Goal: Task Accomplishment & Management: Manage account settings

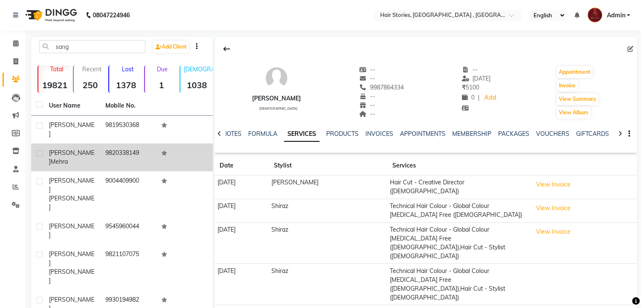
type input "sang"
click at [55, 149] on span "[PERSON_NAME]" at bounding box center [72, 157] width 46 height 16
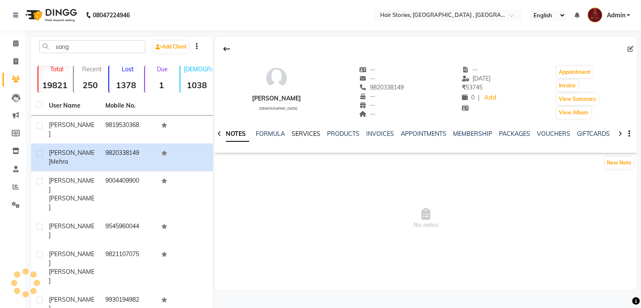
click at [310, 132] on link "SERVICES" at bounding box center [306, 134] width 29 height 8
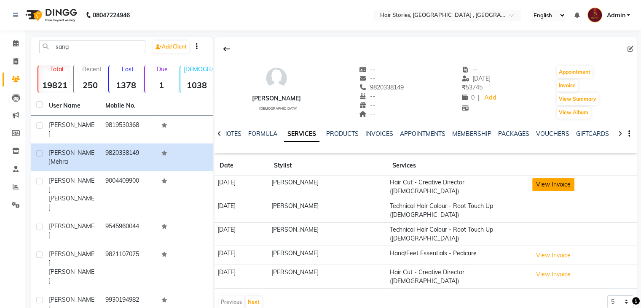
click at [538, 185] on button "View Invoice" at bounding box center [553, 184] width 42 height 13
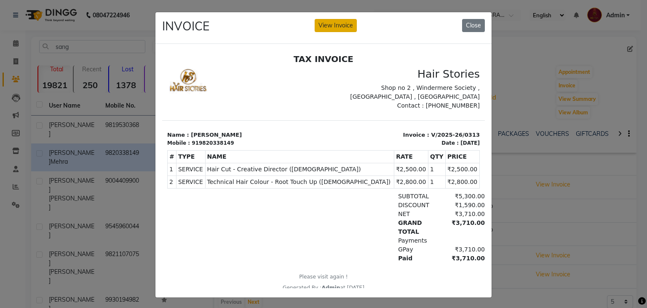
click at [327, 24] on button "View Invoice" at bounding box center [336, 25] width 42 height 13
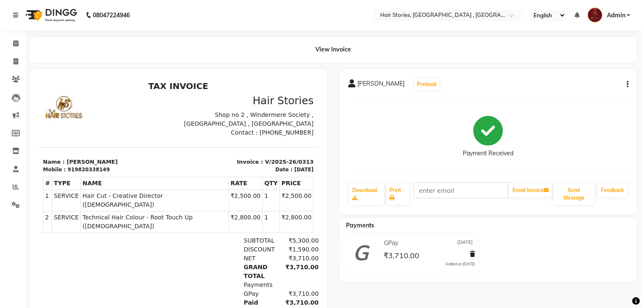
click at [628, 82] on div "[PERSON_NAME] Prebook Payment Received Download Print Email Invoice Send Messag…" at bounding box center [489, 141] width 298 height 145
click at [627, 84] on icon "button" at bounding box center [628, 84] width 2 height 0
click at [609, 76] on div "Split Service Amount" at bounding box center [585, 74] width 58 height 11
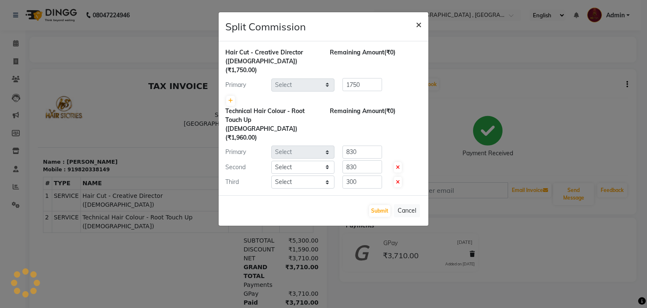
select select "7131"
select select "7132"
select select "47604"
click at [418, 26] on span "×" at bounding box center [419, 24] width 6 height 13
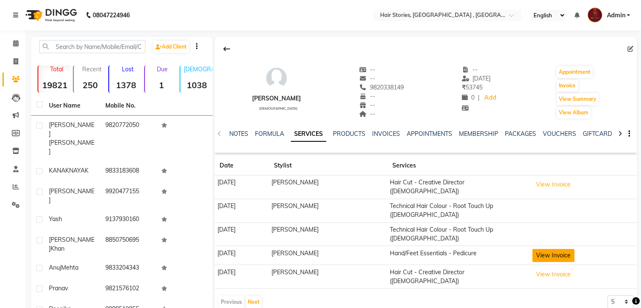
click at [553, 249] on button "View Invoice" at bounding box center [553, 255] width 42 height 13
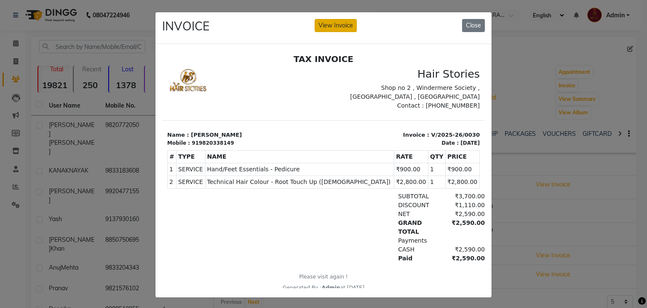
click at [342, 30] on button "View Invoice" at bounding box center [336, 25] width 42 height 13
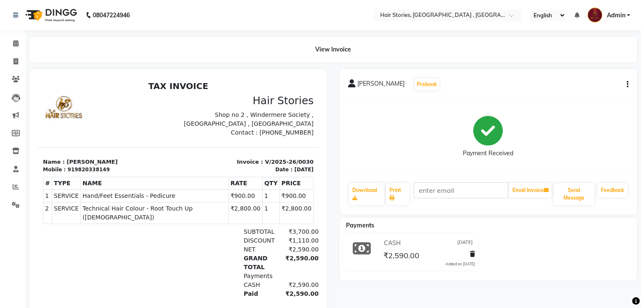
click at [625, 83] on button "button" at bounding box center [625, 84] width 5 height 9
click at [599, 76] on div "Split Service Amount" at bounding box center [585, 74] width 58 height 11
select select "7169"
select select "7132"
select select "12002"
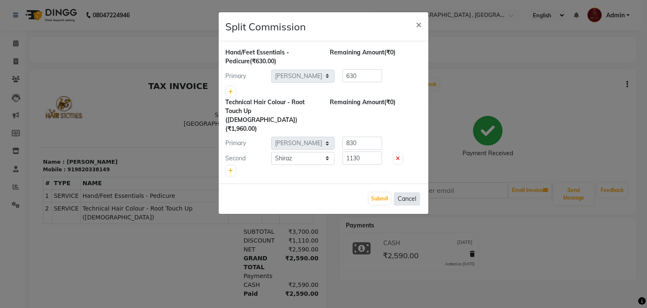
click at [413, 192] on button "Cancel" at bounding box center [407, 198] width 26 height 13
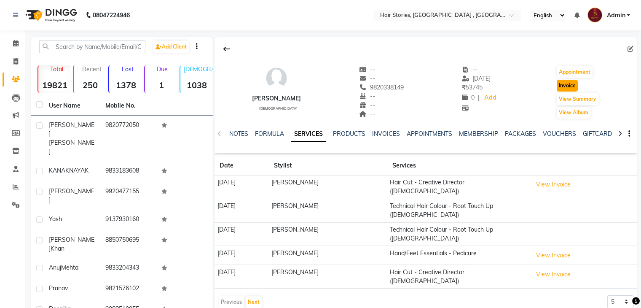
click at [560, 84] on button "Invoice" at bounding box center [567, 86] width 21 height 12
select select "550"
select select "service"
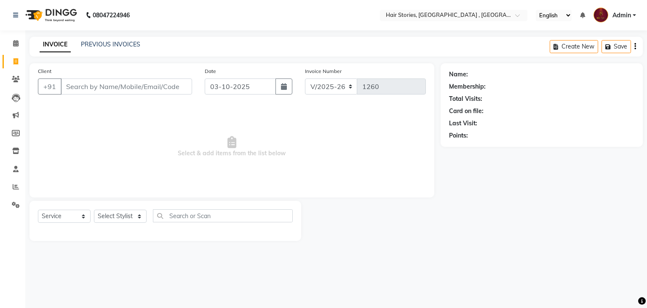
type input "9820338149"
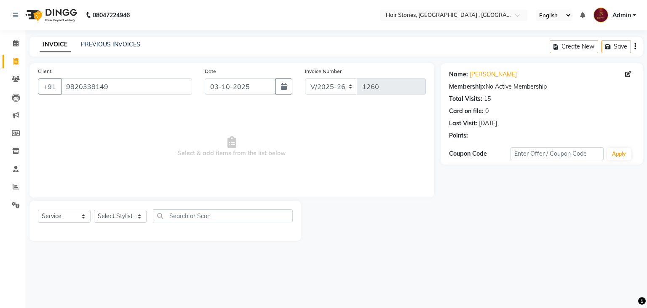
click at [137, 209] on div "Select Service Product Membership Package Voucher Prepaid Gift Card Select Styl…" at bounding box center [165, 221] width 272 height 40
click at [135, 216] on select "Select Stylist [PERSON_NAME] [PERSON_NAME] Freelancer [PERSON_NAME] Neha [PERSO…" at bounding box center [120, 215] width 53 height 13
select select "7131"
click at [94, 210] on select "Select Stylist [PERSON_NAME] [PERSON_NAME] Freelancer [PERSON_NAME] Neha [PERSO…" at bounding box center [120, 215] width 53 height 13
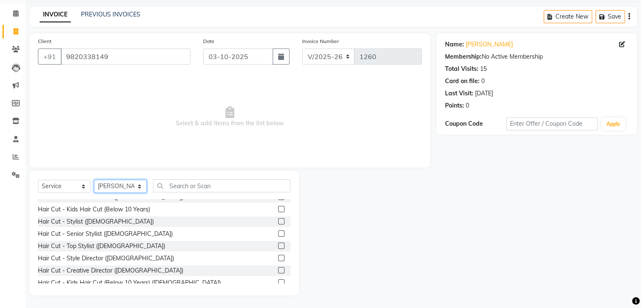
scroll to position [90, 0]
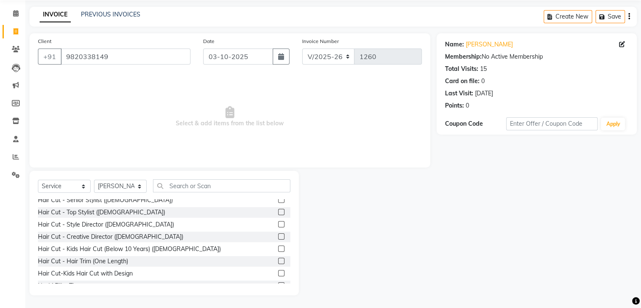
click at [278, 237] on label at bounding box center [281, 236] width 6 height 6
click at [278, 237] on input "checkbox" at bounding box center [280, 236] width 5 height 5
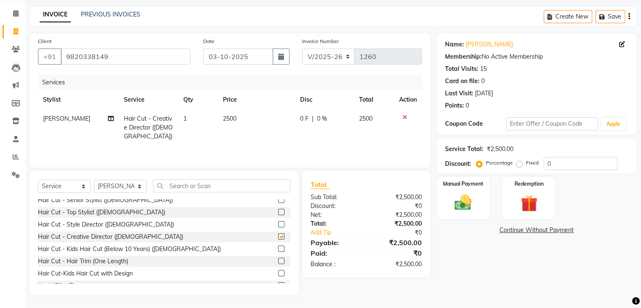
checkbox input "false"
click at [228, 120] on span "2500" at bounding box center [229, 119] width 13 height 8
select select "7131"
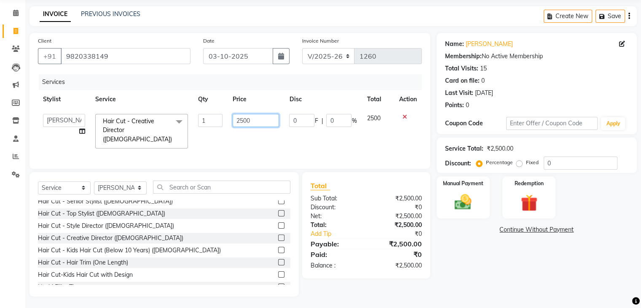
drag, startPoint x: 259, startPoint y: 120, endPoint x: 230, endPoint y: 123, distance: 29.2
click at [230, 123] on td "2500" at bounding box center [256, 131] width 56 height 45
type input "3000"
click at [291, 139] on tr "[PERSON_NAME] [PERSON_NAME] Freelancer [PERSON_NAME] Neha [PERSON_NAME] [PERSON…" at bounding box center [230, 131] width 384 height 45
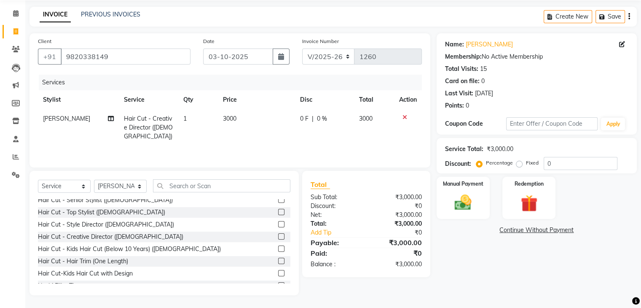
click at [295, 121] on td "0 F | 0 %" at bounding box center [324, 127] width 59 height 37
select select "7131"
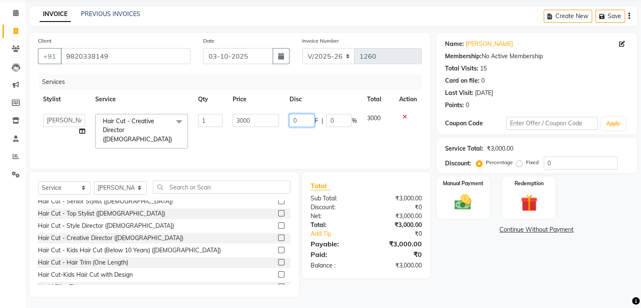
drag, startPoint x: 311, startPoint y: 122, endPoint x: 275, endPoint y: 125, distance: 35.6
click at [275, 125] on tr "[PERSON_NAME] [PERSON_NAME] Freelancer [PERSON_NAME] Neha [PERSON_NAME] [PERSON…" at bounding box center [230, 131] width 384 height 45
type input "1250"
click at [466, 230] on link "Continue Without Payment" at bounding box center [536, 229] width 197 height 9
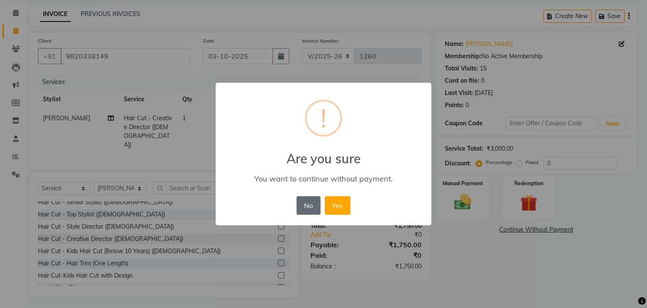
click at [304, 206] on button "No" at bounding box center [309, 205] width 24 height 19
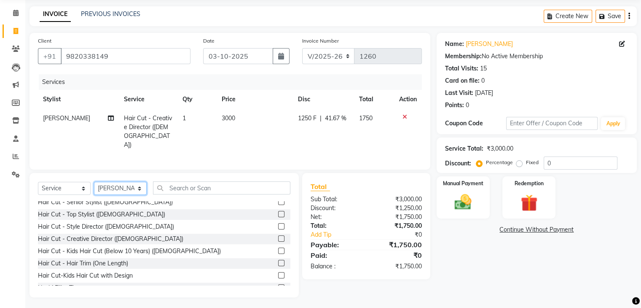
click at [136, 192] on select "Select Stylist [PERSON_NAME] [PERSON_NAME] Freelancer [PERSON_NAME] Neha [PERSO…" at bounding box center [120, 188] width 53 height 13
select select "7169"
click at [94, 182] on select "Select Stylist [PERSON_NAME] [PERSON_NAME] Freelancer [PERSON_NAME] Neha [PERSO…" at bounding box center [120, 188] width 53 height 13
click at [189, 189] on input "text" at bounding box center [221, 187] width 137 height 13
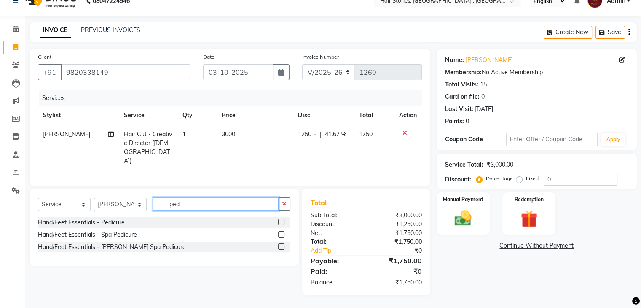
scroll to position [12, 0]
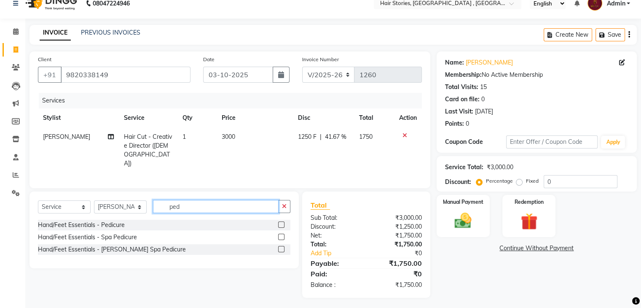
type input "ped"
click at [282, 221] on label at bounding box center [281, 224] width 6 height 6
click at [282, 222] on input "checkbox" at bounding box center [280, 224] width 5 height 5
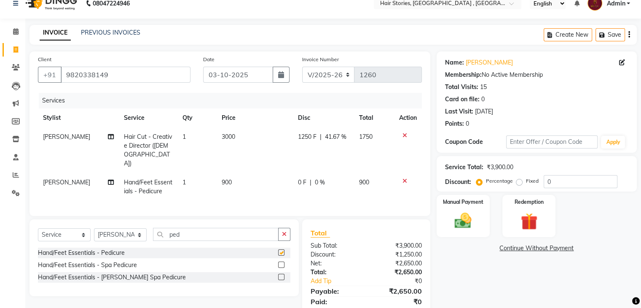
checkbox input "false"
click at [254, 174] on td "900" at bounding box center [255, 187] width 76 height 28
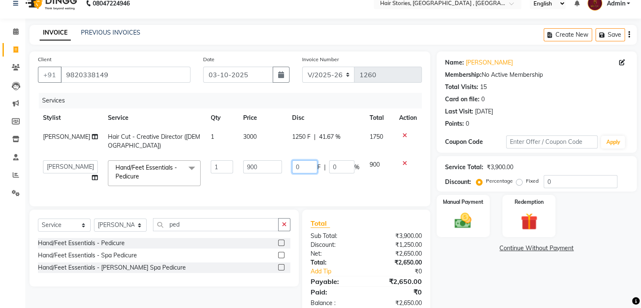
drag, startPoint x: 292, startPoint y: 169, endPoint x: 283, endPoint y: 168, distance: 8.5
click at [283, 168] on tr "[PERSON_NAME] [PERSON_NAME] Freelancer [PERSON_NAME] [PERSON_NAME] [PERSON_NAME…" at bounding box center [230, 173] width 384 height 36
type input "270"
click at [464, 268] on div "Name: [PERSON_NAME] Membership: No Active Membership Total Visits: 15 Card on f…" at bounding box center [540, 183] width 206 height 264
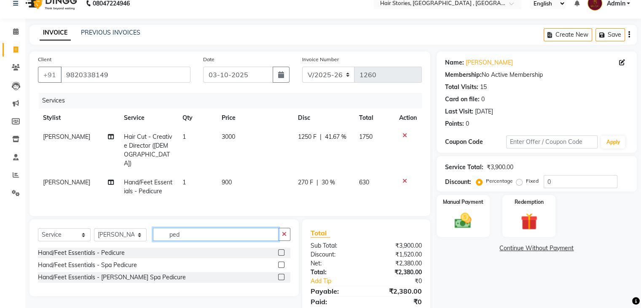
drag, startPoint x: 202, startPoint y: 231, endPoint x: 101, endPoint y: 236, distance: 100.9
click at [101, 236] on div "Select Service Product Membership Package Voucher Prepaid Gift Card Select Styl…" at bounding box center [164, 238] width 252 height 20
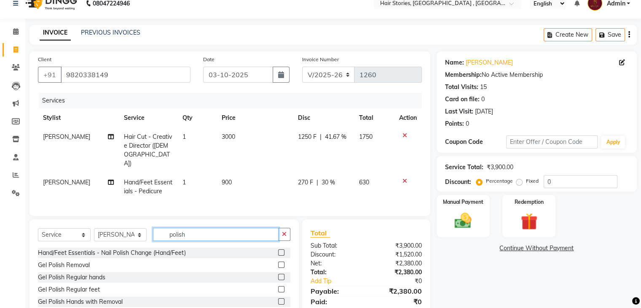
type input "polish"
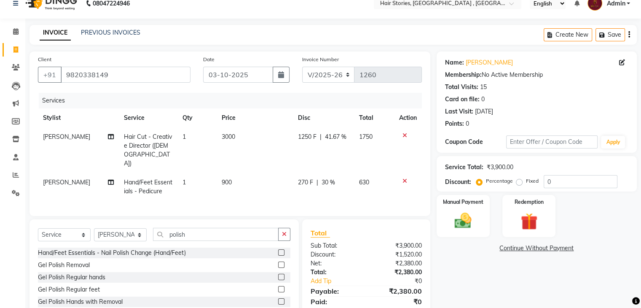
click at [278, 249] on label at bounding box center [281, 252] width 6 height 6
click at [278, 250] on input "checkbox" at bounding box center [280, 252] width 5 height 5
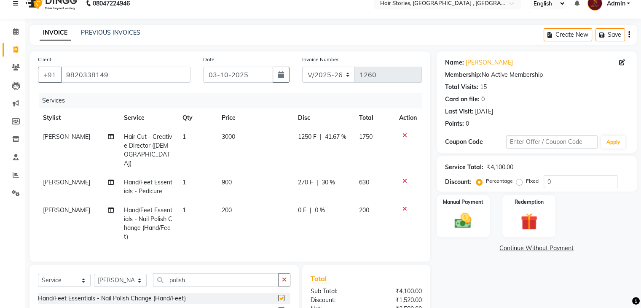
checkbox input "false"
click at [222, 206] on span "200" at bounding box center [227, 210] width 10 height 8
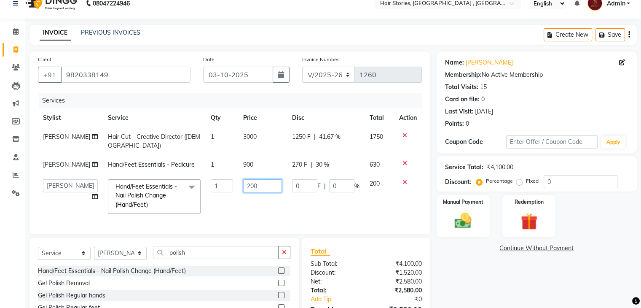
drag, startPoint x: 244, startPoint y: 188, endPoint x: 217, endPoint y: 200, distance: 29.6
click at [217, 200] on tr "[PERSON_NAME] [PERSON_NAME] Freelancer [PERSON_NAME] [PERSON_NAME] [PERSON_NAME…" at bounding box center [230, 196] width 384 height 45
type input "100"
click at [487, 270] on div "Name: [PERSON_NAME] Membership: No Active Membership Total Visits: 15 Card on f…" at bounding box center [540, 206] width 206 height 310
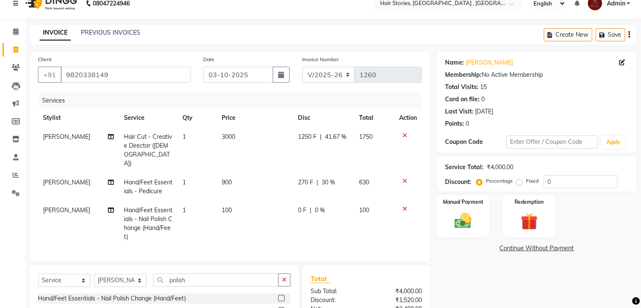
scroll to position [104, 0]
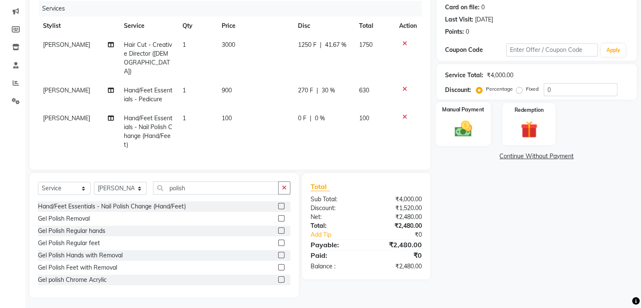
click at [486, 106] on div "Manual Payment" at bounding box center [462, 123] width 55 height 43
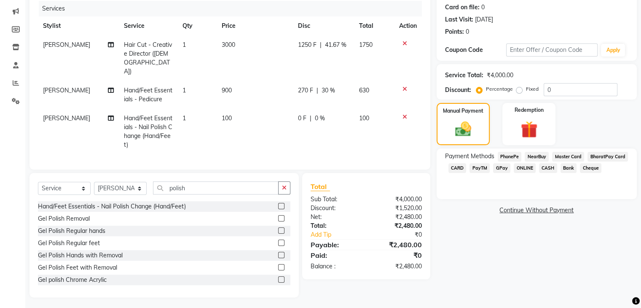
click at [502, 169] on span "GPay" at bounding box center [501, 168] width 17 height 10
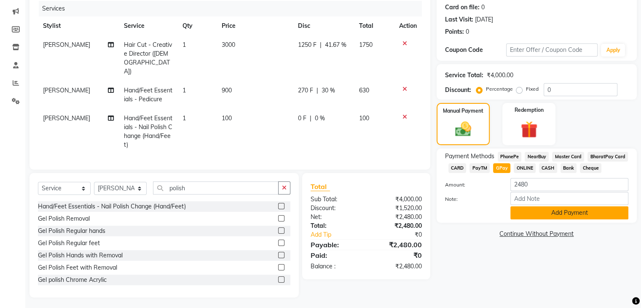
click at [551, 214] on button "Add Payment" at bounding box center [569, 212] width 118 height 13
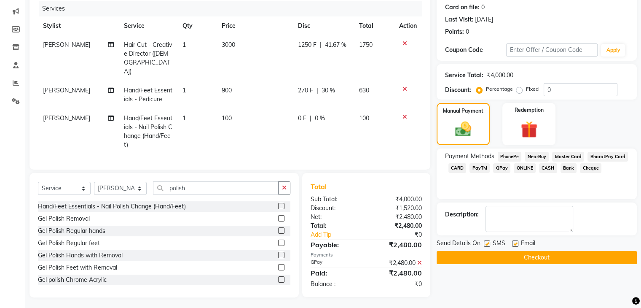
click at [484, 241] on label at bounding box center [487, 243] width 6 height 6
click at [484, 241] on input "checkbox" at bounding box center [486, 243] width 5 height 5
checkbox input "false"
click at [515, 243] on label at bounding box center [515, 243] width 6 height 6
click at [515, 243] on input "checkbox" at bounding box center [514, 243] width 5 height 5
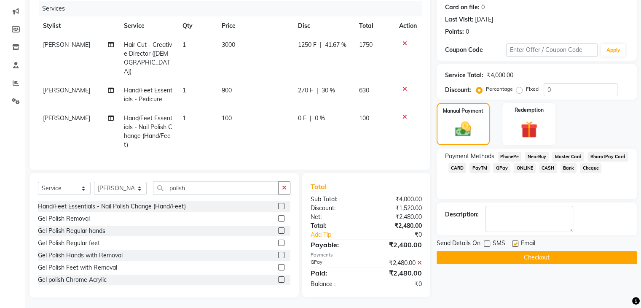
checkbox input "false"
click at [513, 254] on button "Checkout" at bounding box center [537, 257] width 200 height 13
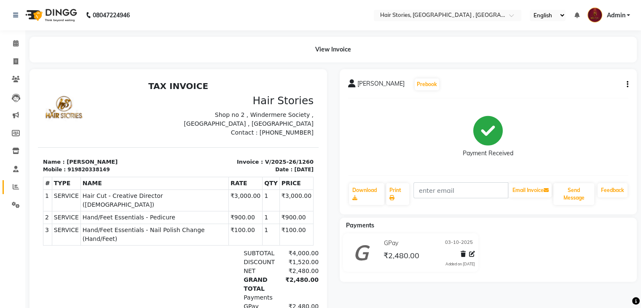
click at [14, 181] on link "Reports" at bounding box center [13, 187] width 20 height 14
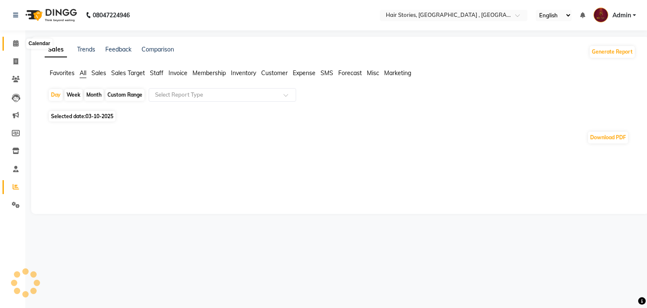
click at [19, 43] on span at bounding box center [15, 44] width 15 height 10
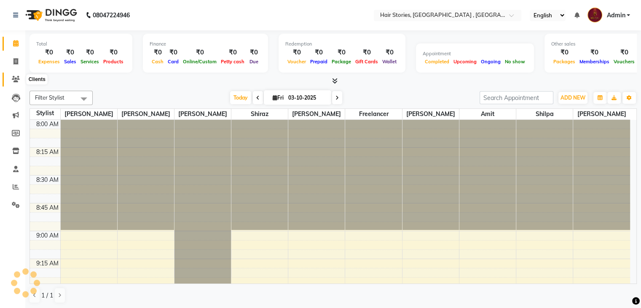
click at [15, 78] on icon at bounding box center [16, 79] width 8 height 6
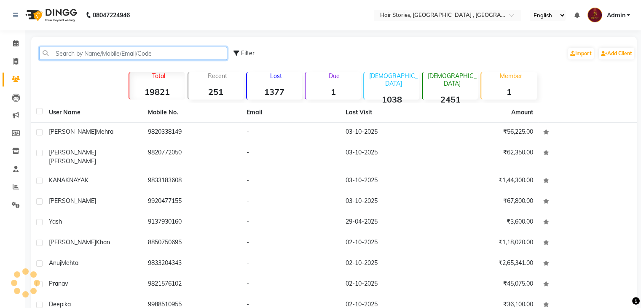
click at [70, 53] on input "text" at bounding box center [133, 53] width 188 height 13
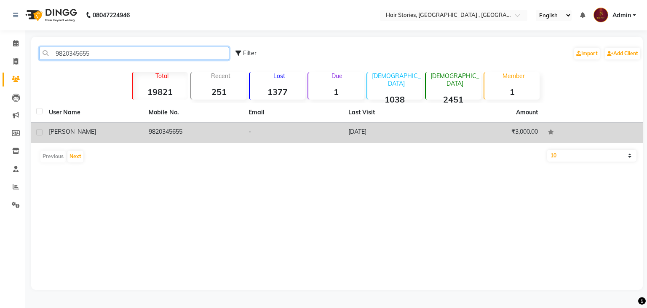
type input "9820345655"
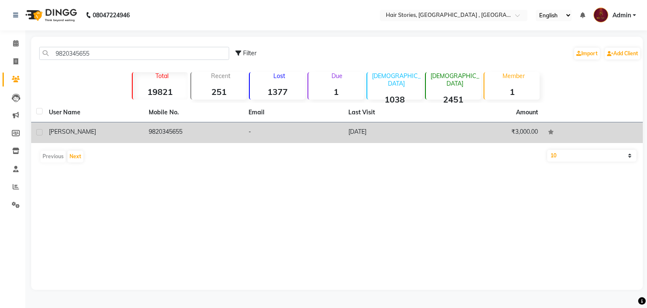
click at [63, 130] on span "[PERSON_NAME]" at bounding box center [72, 132] width 47 height 8
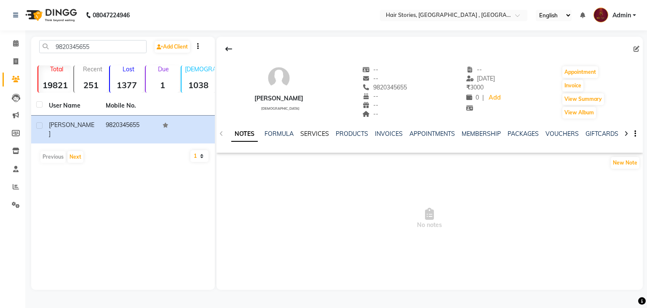
click at [308, 133] on link "SERVICES" at bounding box center [314, 134] width 29 height 8
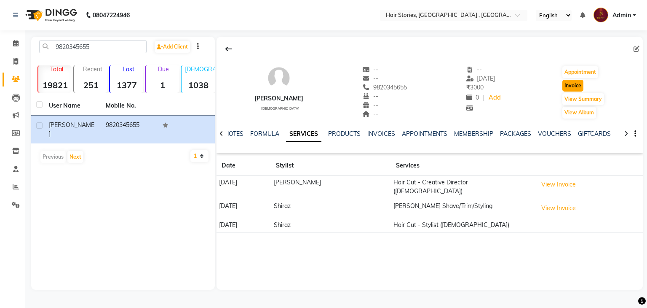
click at [570, 89] on button "Invoice" at bounding box center [573, 86] width 21 height 12
select select "service"
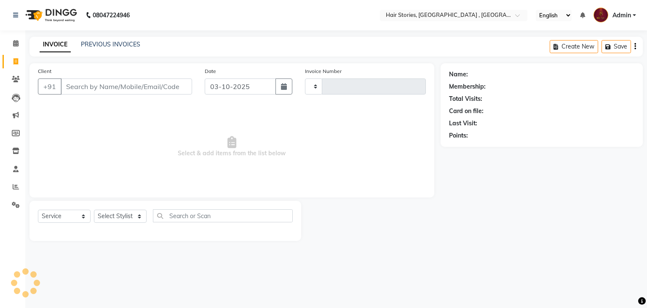
type input "1261"
select select "550"
type input "9820345655"
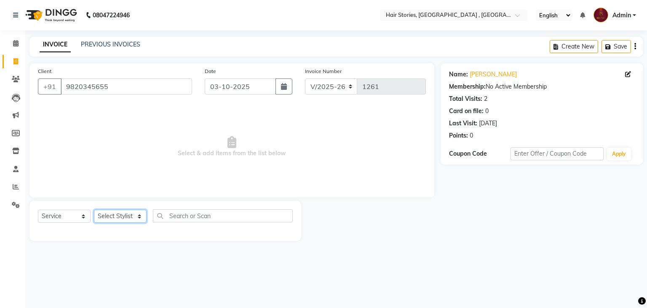
click at [141, 216] on select "Select Stylist [PERSON_NAME] [PERSON_NAME] Freelancer [PERSON_NAME] Neha [PERSO…" at bounding box center [120, 215] width 53 height 13
click at [94, 210] on select "Select Stylist [PERSON_NAME] [PERSON_NAME] Freelancer [PERSON_NAME] Neha [PERSO…" at bounding box center [120, 215] width 53 height 13
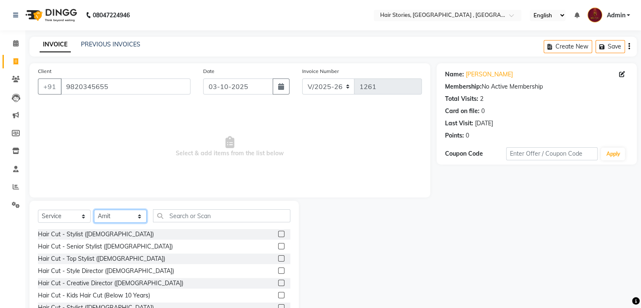
click at [134, 216] on select "Select Stylist [PERSON_NAME] [PERSON_NAME] Freelancer [PERSON_NAME] Neha [PERSO…" at bounding box center [120, 215] width 53 height 13
select select "7131"
click at [94, 210] on select "Select Stylist [PERSON_NAME] [PERSON_NAME] Freelancer [PERSON_NAME] Neha [PERSO…" at bounding box center [120, 215] width 53 height 13
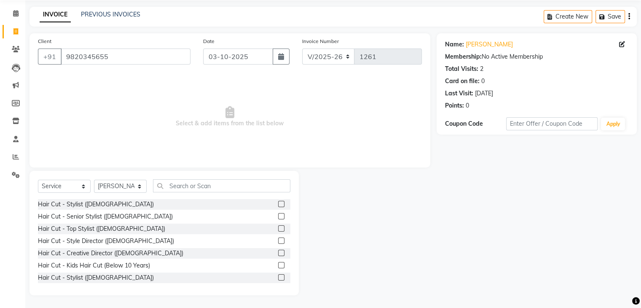
click at [278, 252] on label at bounding box center [281, 252] width 6 height 6
click at [278, 252] on input "checkbox" at bounding box center [280, 252] width 5 height 5
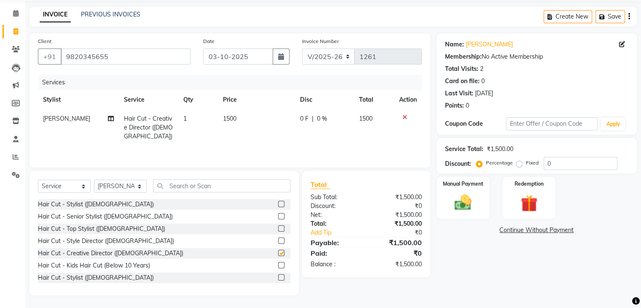
checkbox input "false"
click at [460, 203] on img at bounding box center [463, 203] width 28 height 20
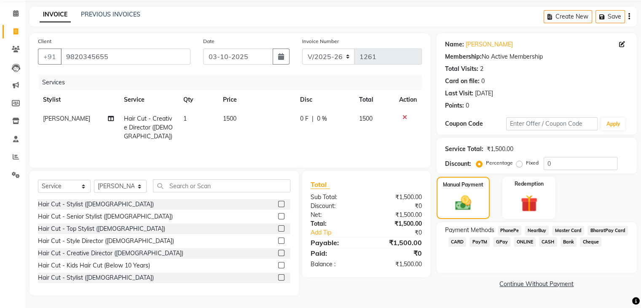
click at [539, 242] on span "CASH" at bounding box center [548, 242] width 18 height 10
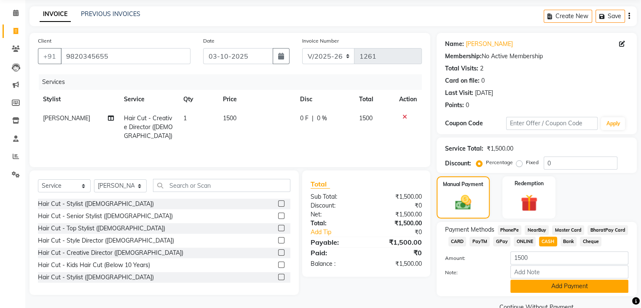
click at [552, 292] on button "Add Payment" at bounding box center [569, 285] width 118 height 13
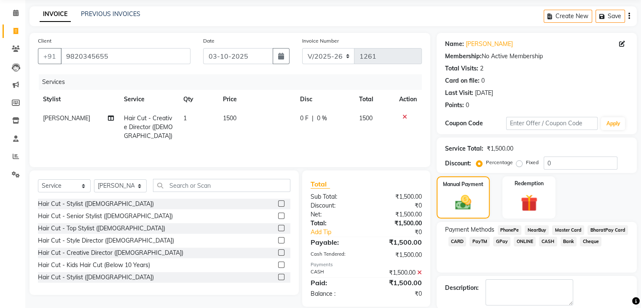
scroll to position [72, 0]
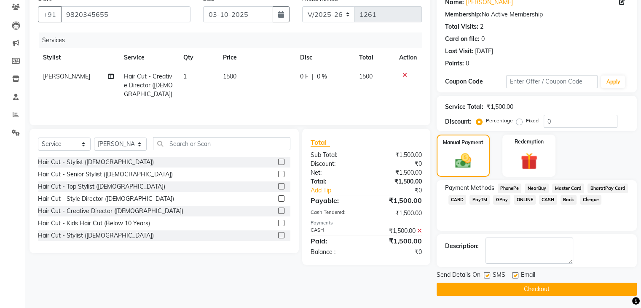
click at [515, 273] on label at bounding box center [515, 275] width 6 height 6
click at [515, 273] on input "checkbox" at bounding box center [514, 275] width 5 height 5
checkbox input "false"
click at [485, 273] on label at bounding box center [487, 275] width 6 height 6
click at [485, 273] on input "checkbox" at bounding box center [486, 275] width 5 height 5
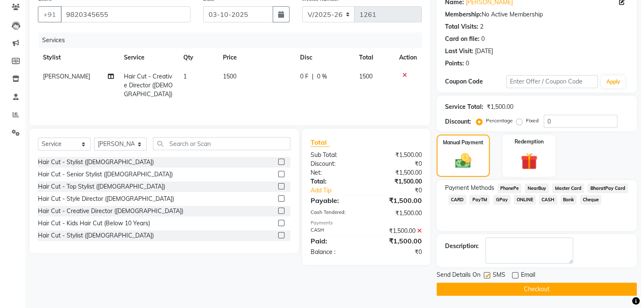
checkbox input "false"
click at [496, 287] on button "Checkout" at bounding box center [537, 288] width 200 height 13
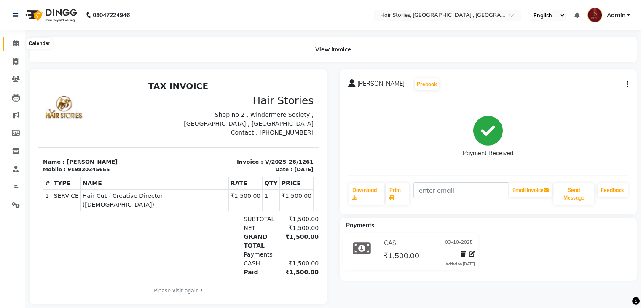
click at [14, 43] on icon at bounding box center [15, 43] width 5 height 6
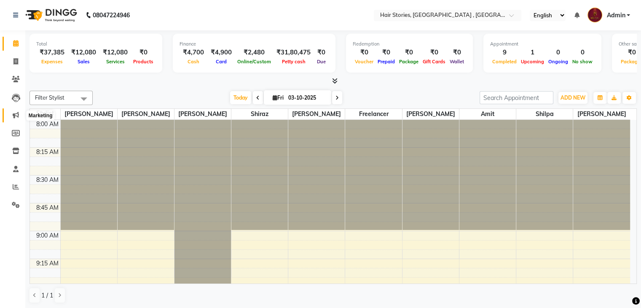
click at [13, 111] on span at bounding box center [15, 115] width 15 height 10
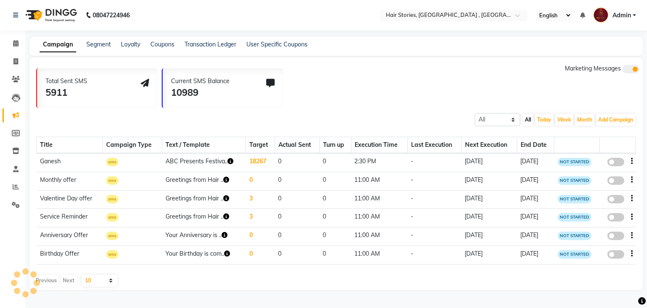
click at [12, 178] on li "Reports" at bounding box center [12, 187] width 25 height 18
click at [15, 196] on li "Settings" at bounding box center [12, 205] width 25 height 18
click at [17, 74] on link "Clients" at bounding box center [13, 79] width 20 height 14
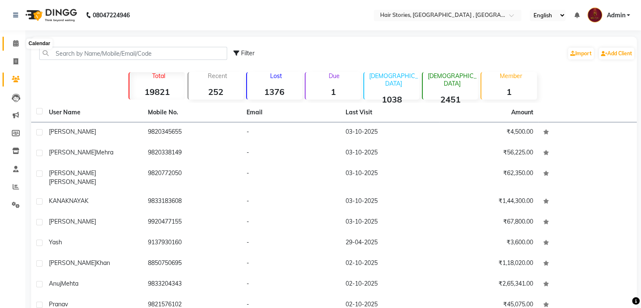
click at [19, 46] on span at bounding box center [15, 44] width 15 height 10
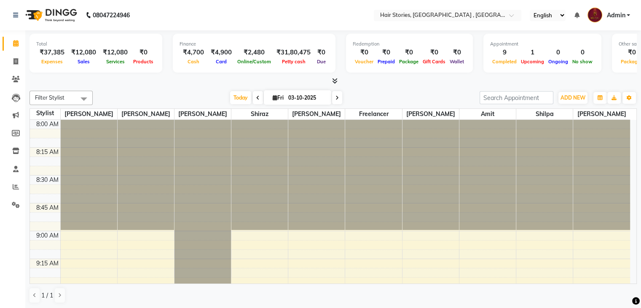
click at [575, 88] on div "Filter Stylist Select All [PERSON_NAME] [PERSON_NAME] Freelancer [PERSON_NAME] …" at bounding box center [332, 196] width 607 height 219
click at [573, 93] on button "ADD NEW Toggle Dropdown" at bounding box center [572, 98] width 29 height 12
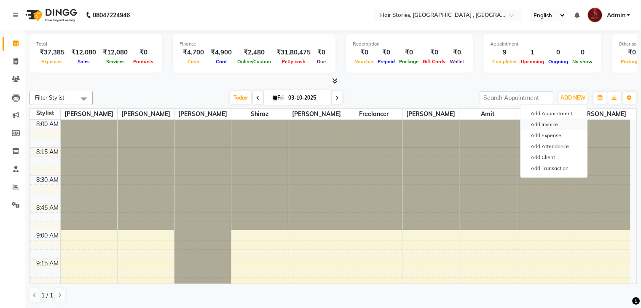
click at [546, 120] on link "Add Invoice" at bounding box center [553, 124] width 67 height 11
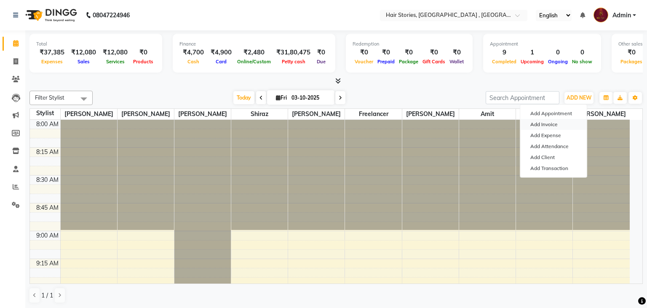
select select "service"
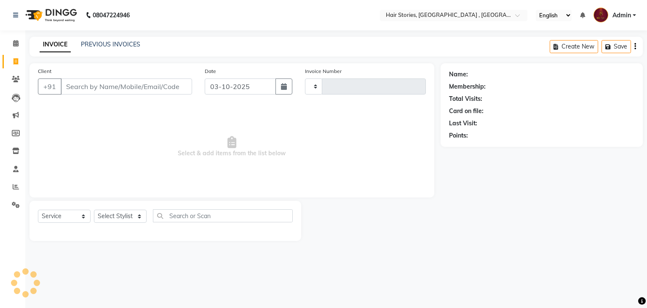
type input "1262"
select select "550"
click at [148, 87] on input "Client" at bounding box center [126, 86] width 131 height 16
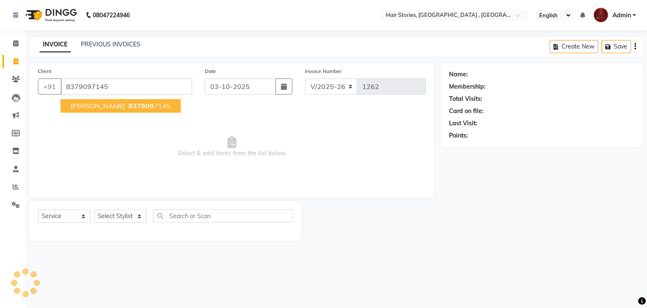
type input "8379097145"
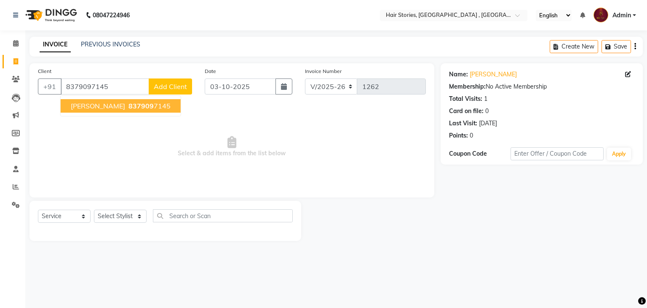
click at [157, 110] on button "[PERSON_NAME] 837909 7145" at bounding box center [121, 105] width 120 height 13
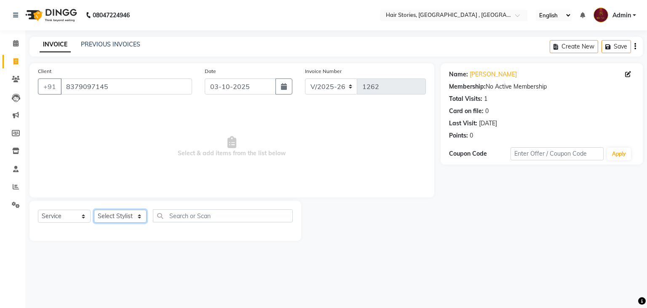
click at [120, 220] on select "Select Stylist [PERSON_NAME] [PERSON_NAME] Freelancer [PERSON_NAME] Neha [PERSO…" at bounding box center [120, 215] width 53 height 13
select select "82334"
click at [94, 210] on select "Select Stylist [PERSON_NAME] [PERSON_NAME] Freelancer [PERSON_NAME] Neha [PERSO…" at bounding box center [120, 215] width 53 height 13
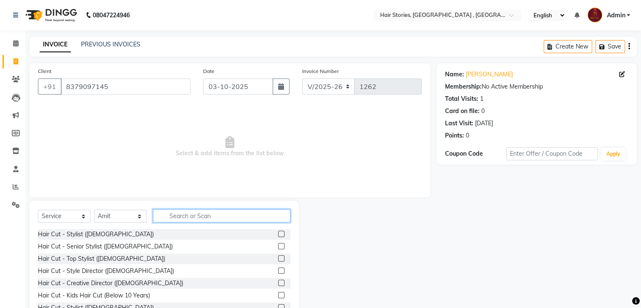
click at [172, 220] on input "text" at bounding box center [221, 215] width 137 height 13
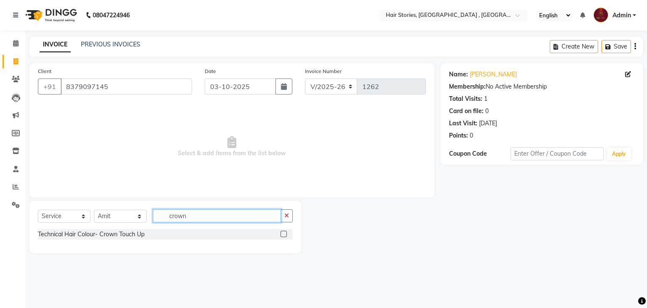
type input "crown"
click at [286, 233] on label at bounding box center [284, 234] width 6 height 6
click at [286, 233] on input "checkbox" at bounding box center [283, 233] width 5 height 5
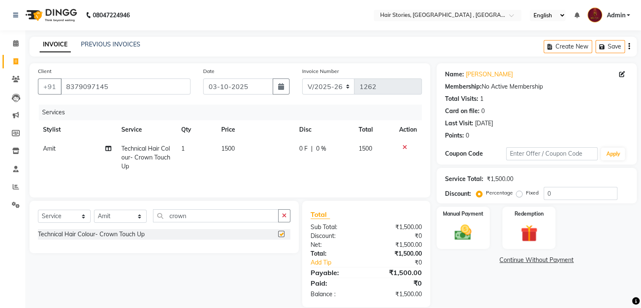
checkbox input "false"
click at [236, 152] on td "1500" at bounding box center [255, 157] width 78 height 37
select select "82334"
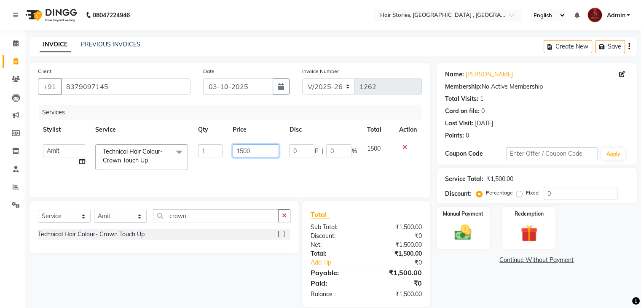
drag, startPoint x: 255, startPoint y: 149, endPoint x: 216, endPoint y: 154, distance: 39.5
click at [216, 154] on tr "[PERSON_NAME] [PERSON_NAME] Freelancer [PERSON_NAME] Neha [PERSON_NAME] [PERSON…" at bounding box center [230, 157] width 384 height 36
type input "1083"
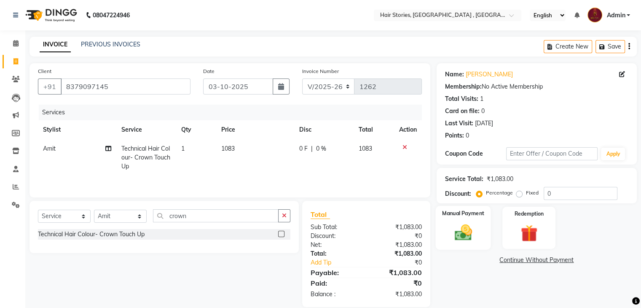
click at [453, 220] on div "Manual Payment" at bounding box center [462, 227] width 55 height 43
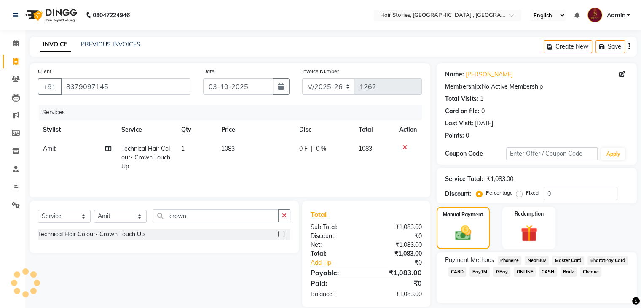
click at [502, 268] on span "GPay" at bounding box center [501, 272] width 17 height 10
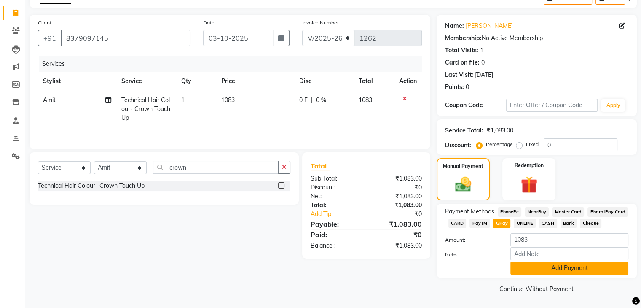
click at [558, 263] on button "Add Payment" at bounding box center [569, 267] width 118 height 13
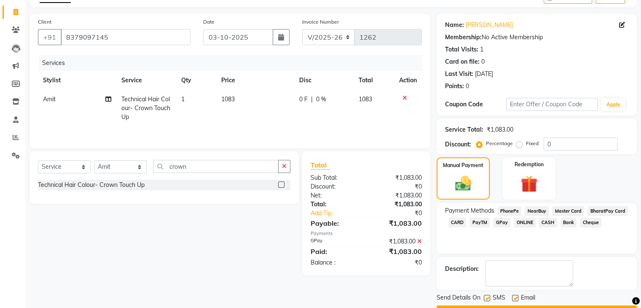
scroll to position [72, 0]
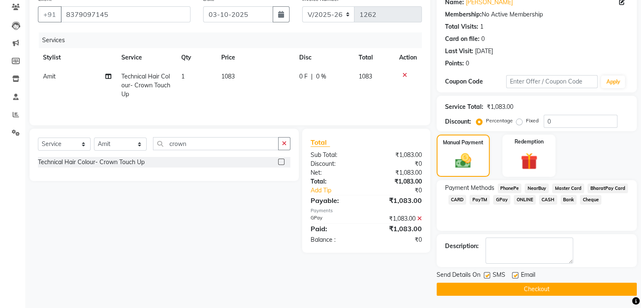
click at [516, 277] on label at bounding box center [515, 275] width 6 height 6
click at [516, 277] on input "checkbox" at bounding box center [514, 275] width 5 height 5
checkbox input "false"
click at [486, 275] on label at bounding box center [487, 275] width 6 height 6
click at [486, 275] on input "checkbox" at bounding box center [486, 275] width 5 height 5
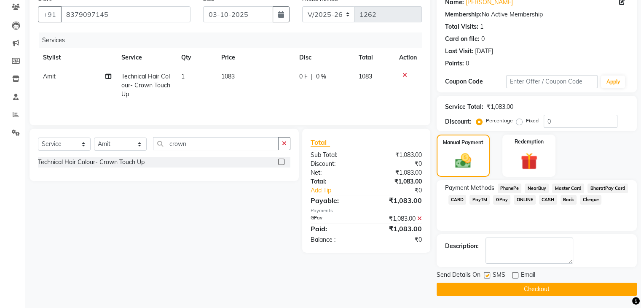
checkbox input "false"
click at [520, 290] on button "Checkout" at bounding box center [537, 288] width 200 height 13
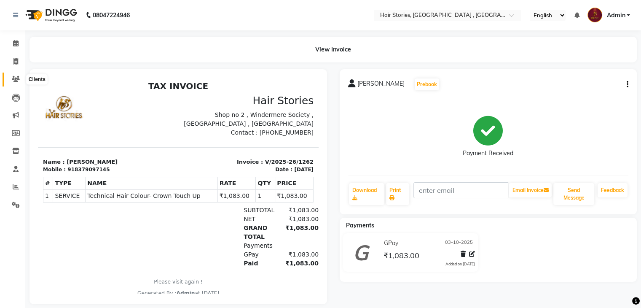
click at [18, 78] on icon at bounding box center [16, 79] width 8 height 6
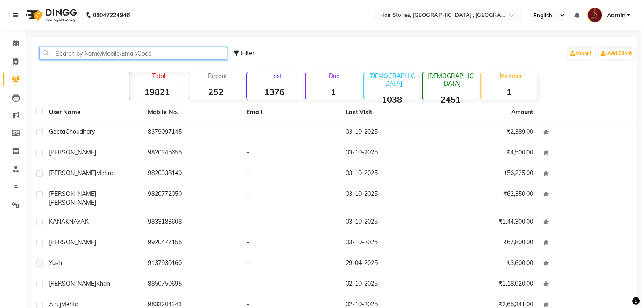
click at [86, 56] on input "text" at bounding box center [133, 53] width 188 height 13
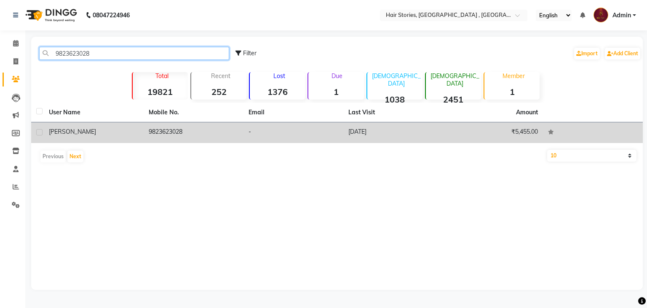
type input "9823623028"
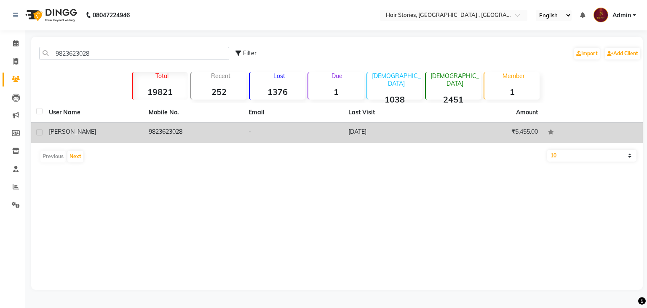
click at [95, 123] on td "[PERSON_NAME]" at bounding box center [94, 132] width 100 height 21
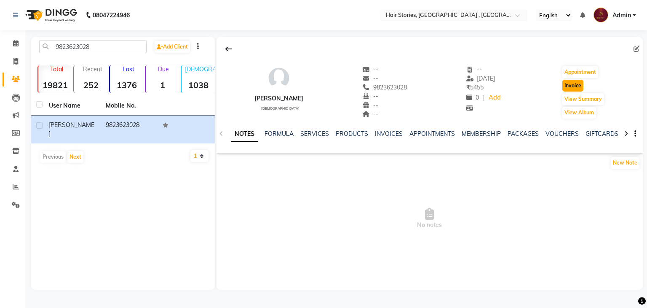
click at [577, 87] on button "Invoice" at bounding box center [573, 86] width 21 height 12
select select "service"
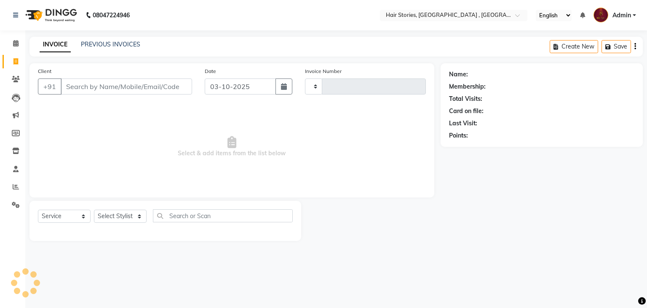
type input "1263"
select select "550"
type input "9823623028"
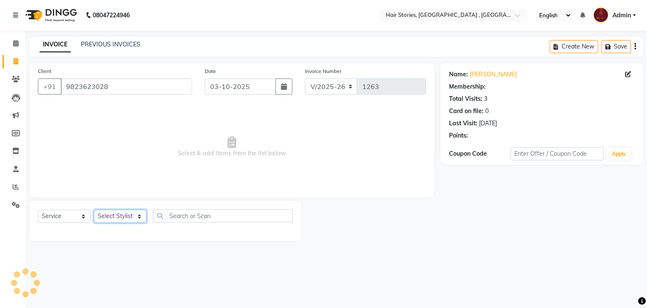
click at [134, 218] on select "Select Stylist [PERSON_NAME] [PERSON_NAME] Freelancer [PERSON_NAME] Neha [PERSO…" at bounding box center [120, 215] width 53 height 13
select select "12002"
click at [94, 210] on select "Select Stylist [PERSON_NAME] [PERSON_NAME] Freelancer [PERSON_NAME] Neha [PERSO…" at bounding box center [120, 215] width 53 height 13
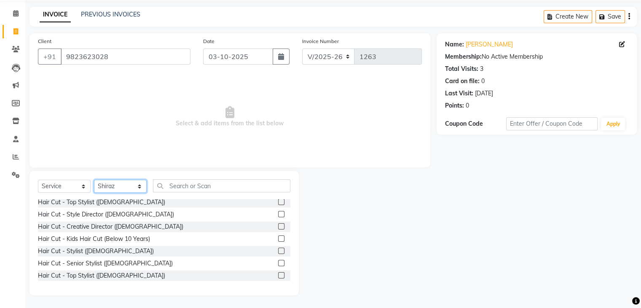
scroll to position [34, 0]
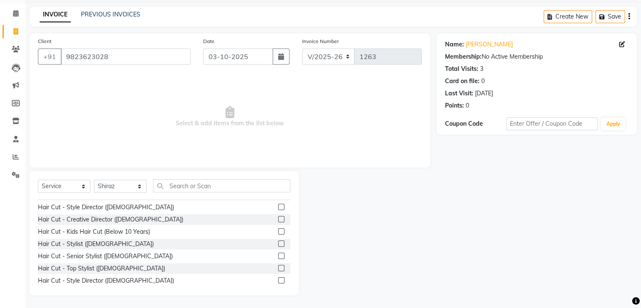
click at [278, 268] on label at bounding box center [281, 268] width 6 height 6
click at [278, 268] on input "checkbox" at bounding box center [280, 267] width 5 height 5
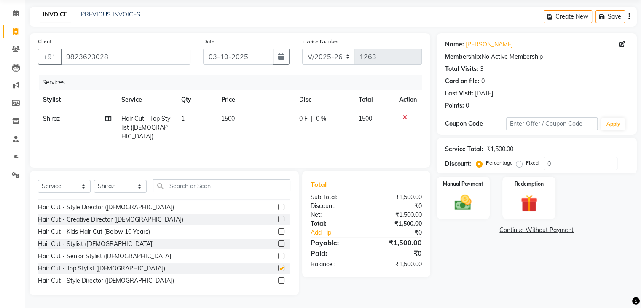
checkbox input "false"
click at [290, 125] on td "1500" at bounding box center [255, 127] width 78 height 37
select select "12002"
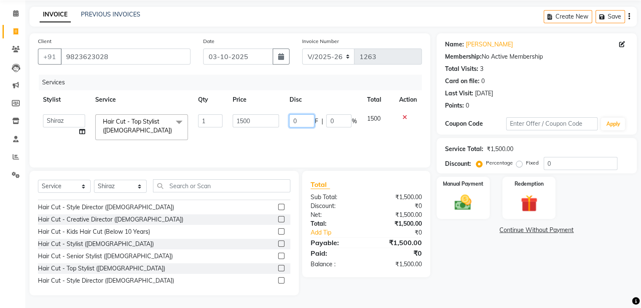
click at [302, 121] on input "0" at bounding box center [301, 120] width 25 height 13
type input "0546"
click at [469, 252] on div "Name: [PERSON_NAME] Membership: No Active Membership Total Visits: 3 Card on fi…" at bounding box center [540, 164] width 206 height 262
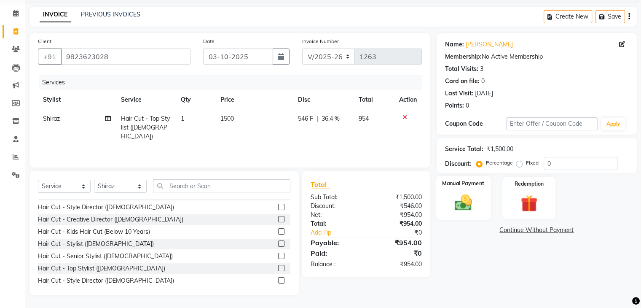
click at [464, 201] on img at bounding box center [463, 203] width 28 height 20
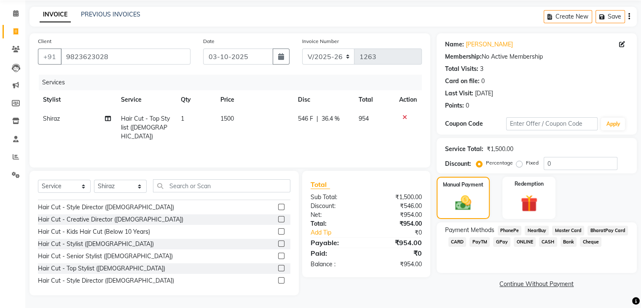
click at [458, 241] on span "CARD" at bounding box center [457, 242] width 18 height 10
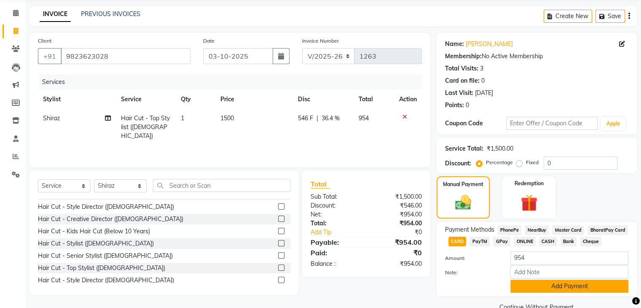
click at [543, 287] on button "Add Payment" at bounding box center [569, 285] width 118 height 13
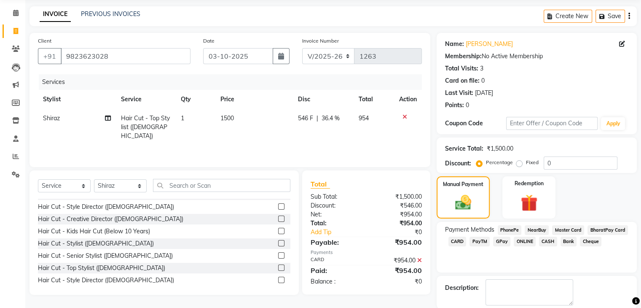
scroll to position [72, 0]
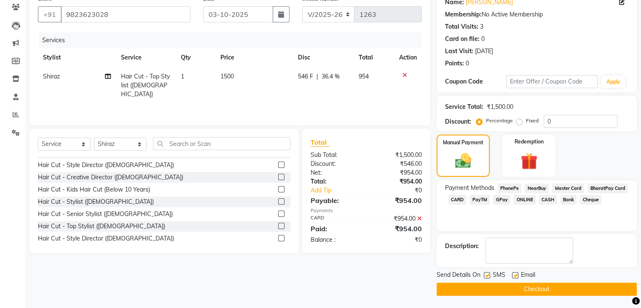
click at [515, 273] on label at bounding box center [515, 275] width 6 height 6
click at [515, 273] on input "checkbox" at bounding box center [514, 275] width 5 height 5
checkbox input "false"
click at [488, 275] on label at bounding box center [487, 275] width 6 height 6
click at [488, 275] on input "checkbox" at bounding box center [486, 275] width 5 height 5
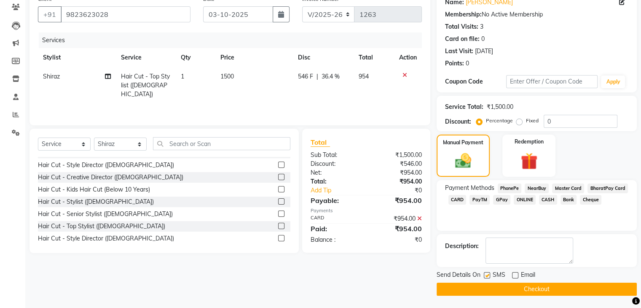
checkbox input "false"
click at [494, 284] on button "Checkout" at bounding box center [537, 288] width 200 height 13
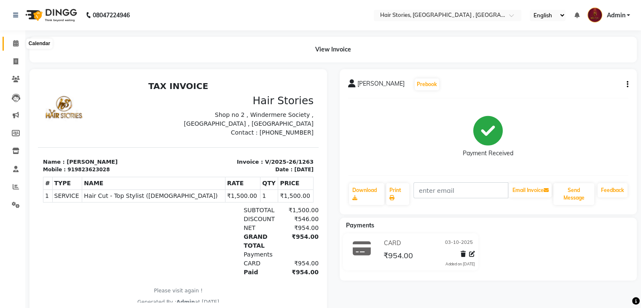
click at [13, 41] on icon at bounding box center [15, 43] width 5 height 6
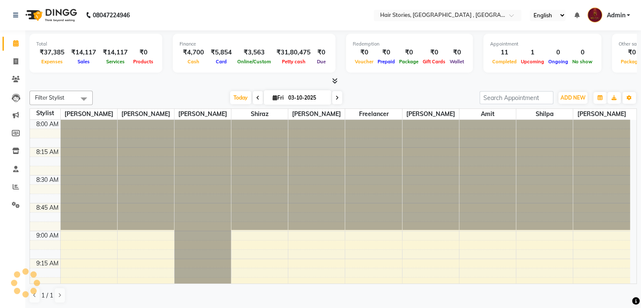
scroll to position [1323, 0]
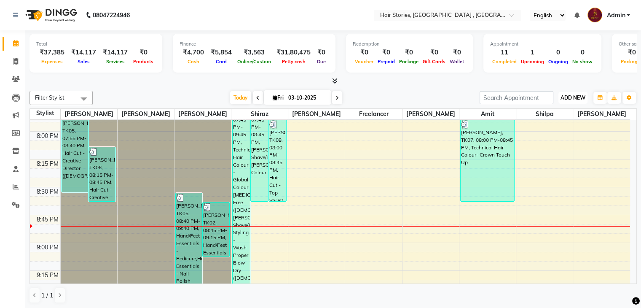
click at [574, 97] on span "ADD NEW" at bounding box center [572, 97] width 25 height 6
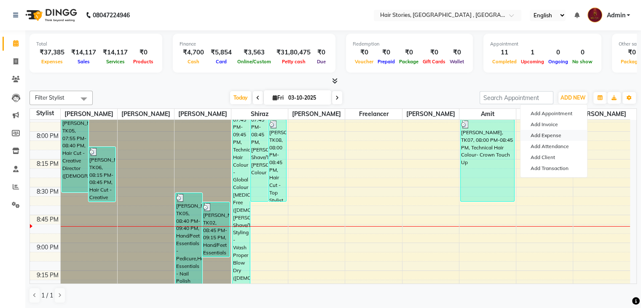
click at [550, 130] on link "Add Expense" at bounding box center [553, 135] width 67 height 11
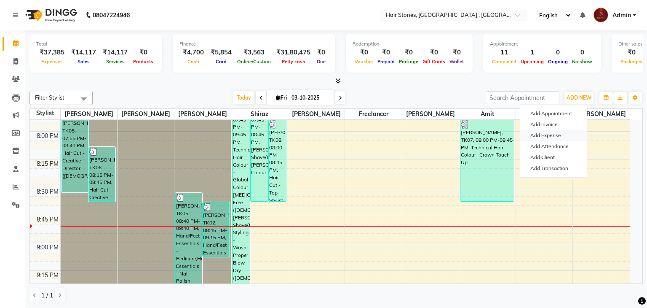
select select "1"
select select "2438"
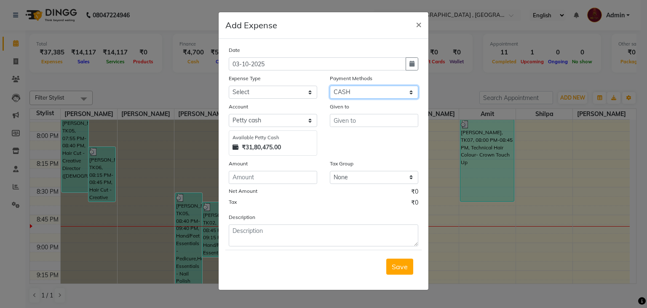
click at [356, 88] on select "Select PhonePe NearBuy Package Master Card BharatPay Card CARD PayTM Prepaid Vo…" at bounding box center [374, 92] width 88 height 13
click at [330, 86] on select "Select PhonePe NearBuy Package Master Card BharatPay Card CARD PayTM Prepaid Vo…" at bounding box center [374, 92] width 88 height 13
click at [288, 97] on select "Select Advance Salary Amits Expense Bank charges Car maintenance Cash transfer …" at bounding box center [273, 92] width 88 height 13
select select "4103"
click at [229, 86] on select "Select Advance Salary Amits Expense Bank charges Car maintenance Cash transfer …" at bounding box center [273, 92] width 88 height 13
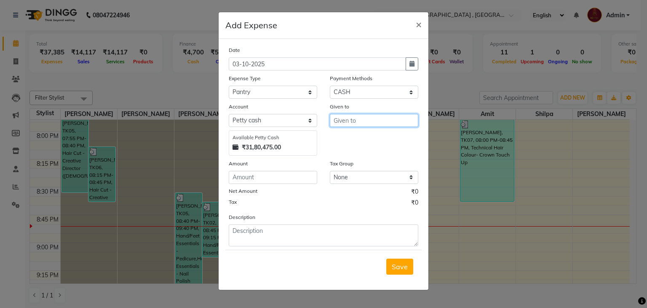
click at [355, 123] on input "text" at bounding box center [374, 120] width 88 height 13
click at [416, 21] on span "×" at bounding box center [419, 24] width 6 height 13
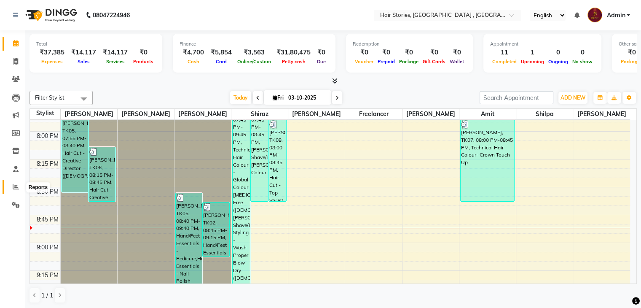
click at [14, 189] on icon at bounding box center [16, 186] width 6 height 6
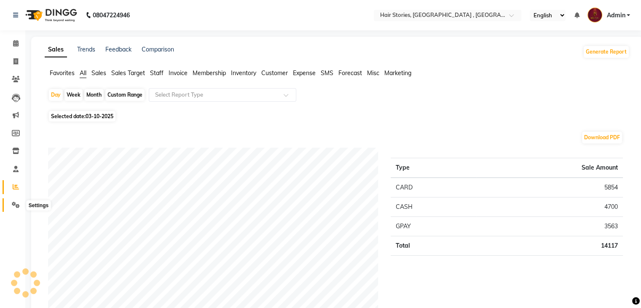
click at [12, 207] on icon at bounding box center [16, 204] width 8 height 6
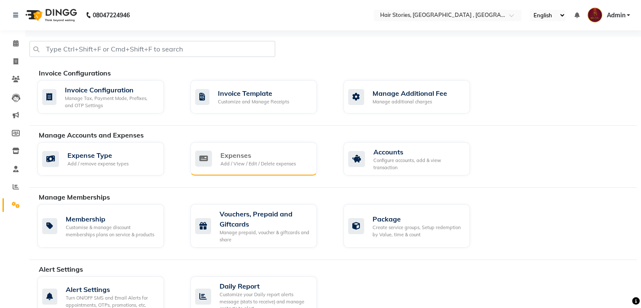
click at [244, 166] on div "Add / View / Edit / Delete expenses" at bounding box center [257, 163] width 75 height 7
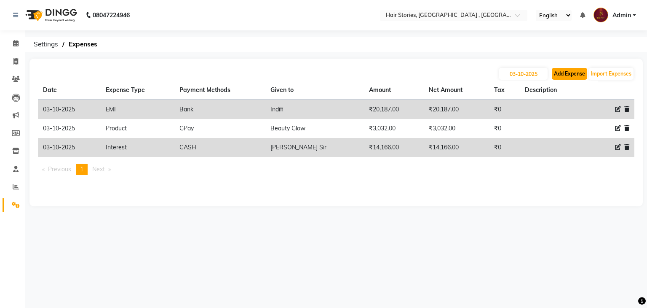
click at [580, 77] on button "Add Expense" at bounding box center [569, 74] width 35 height 12
select select "1"
select select "2438"
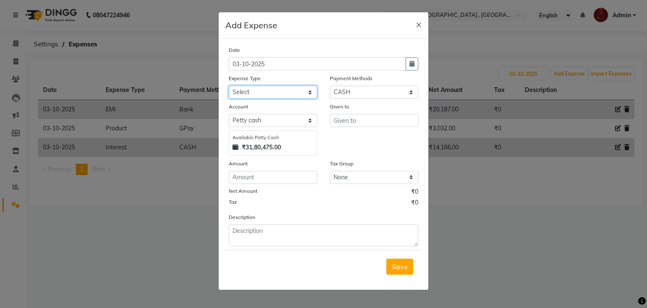
click at [287, 93] on select "Select Advance Salary Amits Expense Bank charges Car maintenance Cash transfer …" at bounding box center [273, 92] width 88 height 13
select select "4103"
click at [229, 86] on select "Select Advance Salary Amits Expense Bank charges Car maintenance Cash transfer …" at bounding box center [273, 92] width 88 height 13
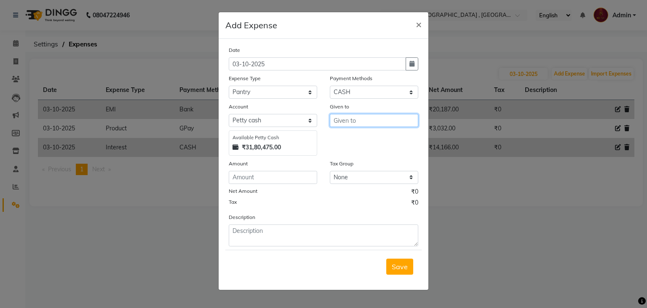
click at [353, 123] on input "text" at bounding box center [374, 120] width 88 height 13
type input "Kavita SuperMarket"
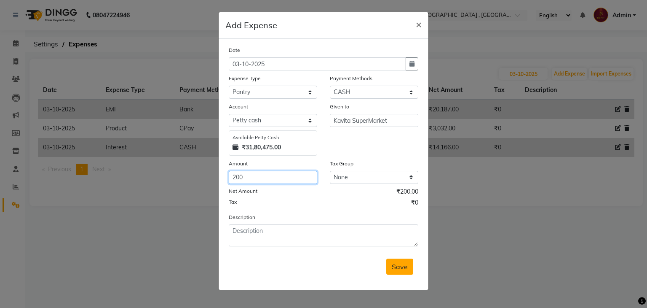
type input "200"
click at [404, 269] on span "Save" at bounding box center [400, 266] width 16 height 8
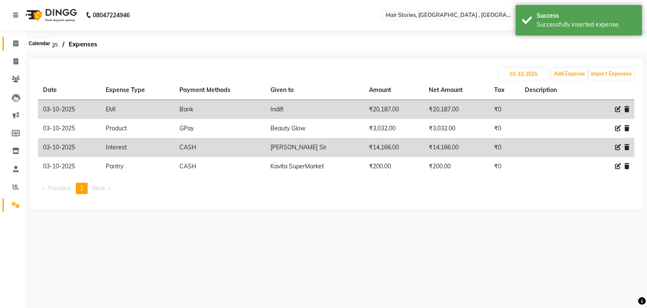
click at [8, 46] on span at bounding box center [15, 44] width 15 height 10
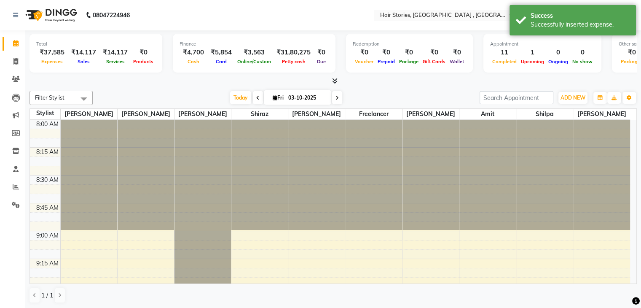
click at [333, 82] on icon at bounding box center [334, 81] width 5 height 6
